Goal: Find specific page/section

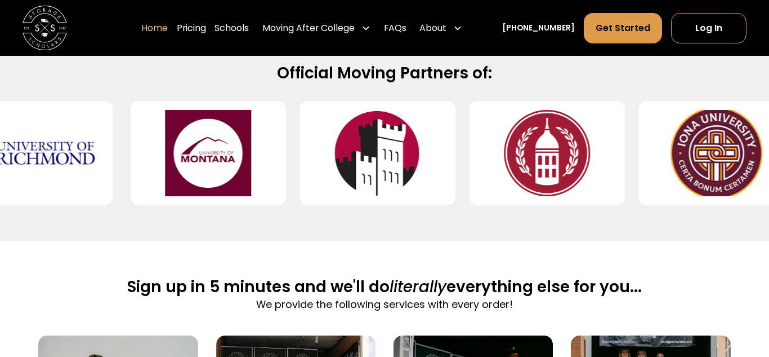
scroll to position [491, 0]
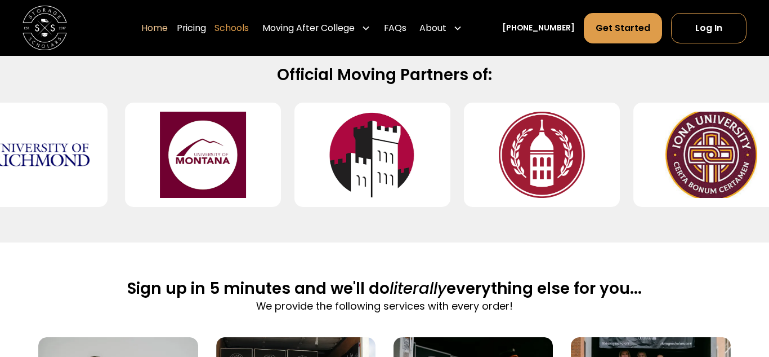
click at [239, 17] on link "Schools" at bounding box center [232, 27] width 34 height 31
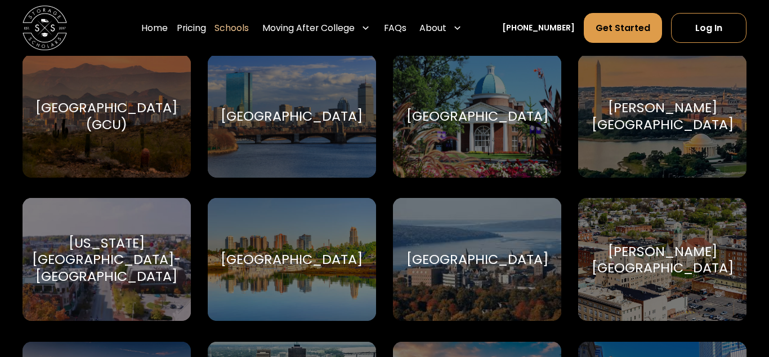
scroll to position [2375, 0]
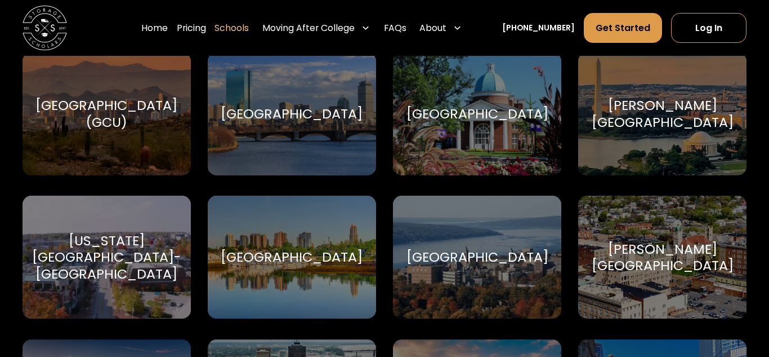
click at [132, 238] on div "Indiana University-Bloomington Indiana University-Bloomington" at bounding box center [107, 256] width 168 height 123
click at [296, 89] on div "Harvard University Harvard University" at bounding box center [292, 113] width 168 height 123
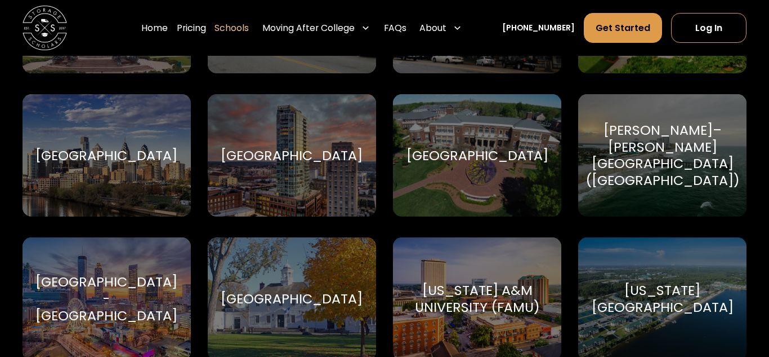
scroll to position [1761, 0]
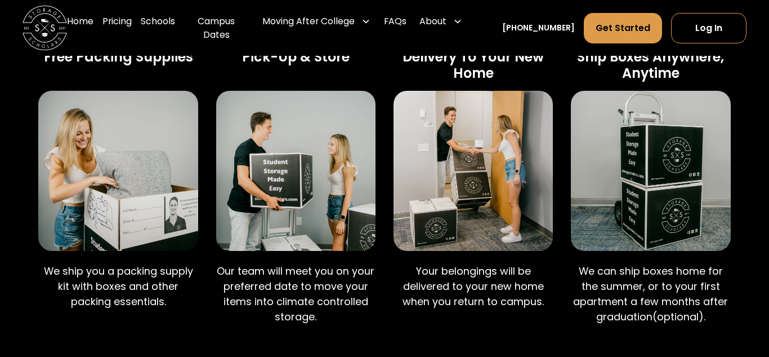
scroll to position [728, 0]
